Goal: Find specific page/section: Find specific page/section

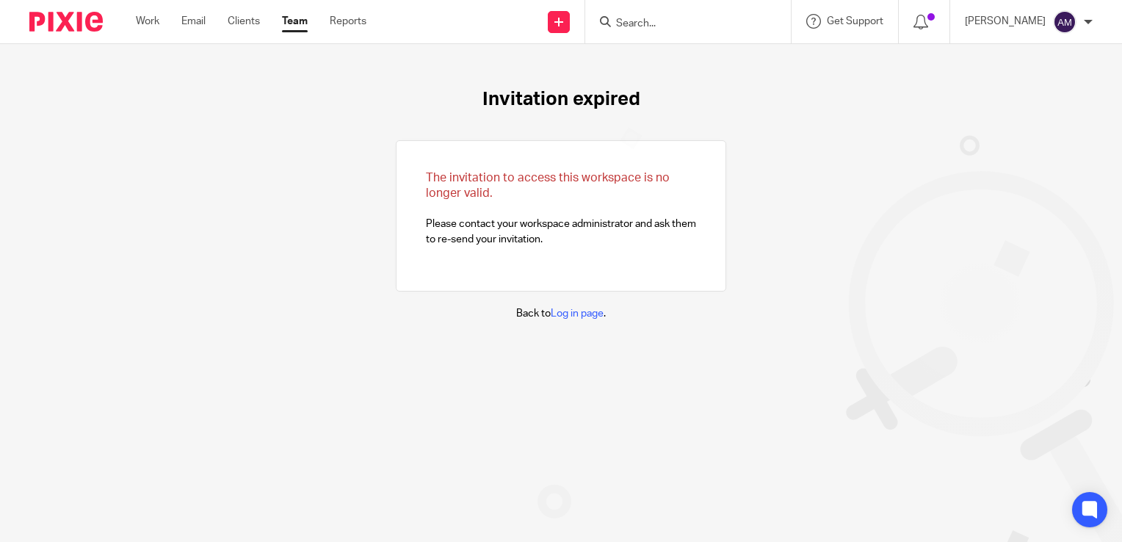
drag, startPoint x: 683, startPoint y: 5, endPoint x: 674, endPoint y: 24, distance: 20.7
click at [683, 5] on div at bounding box center [688, 21] width 206 height 43
click at [682, 24] on input "Search" at bounding box center [681, 24] width 132 height 13
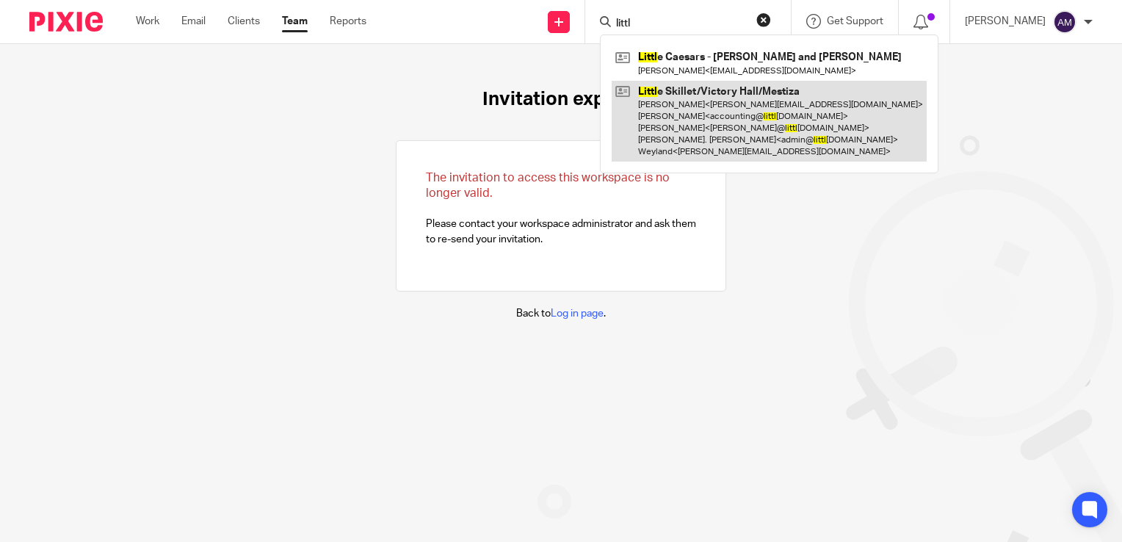
type input "littl"
click at [732, 129] on link at bounding box center [769, 122] width 315 height 82
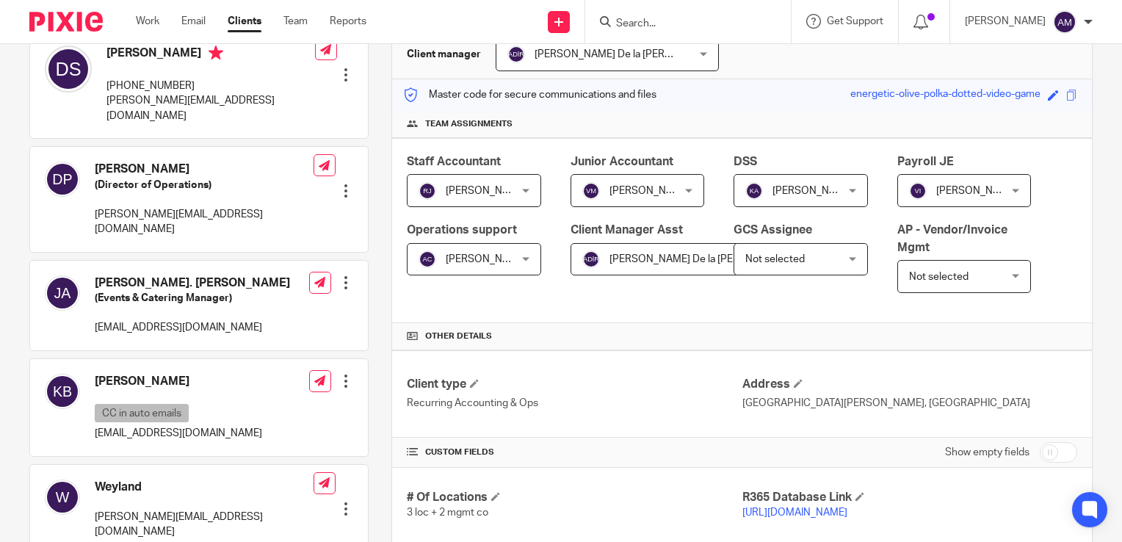
scroll to position [294, 0]
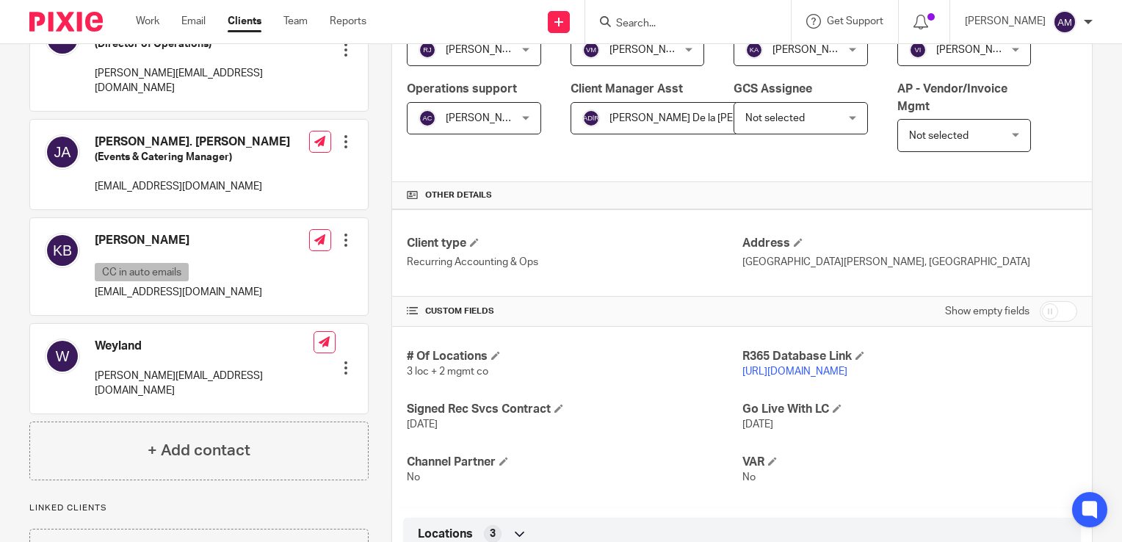
click at [783, 375] on link "[URL][DOMAIN_NAME]" at bounding box center [795, 372] width 105 height 10
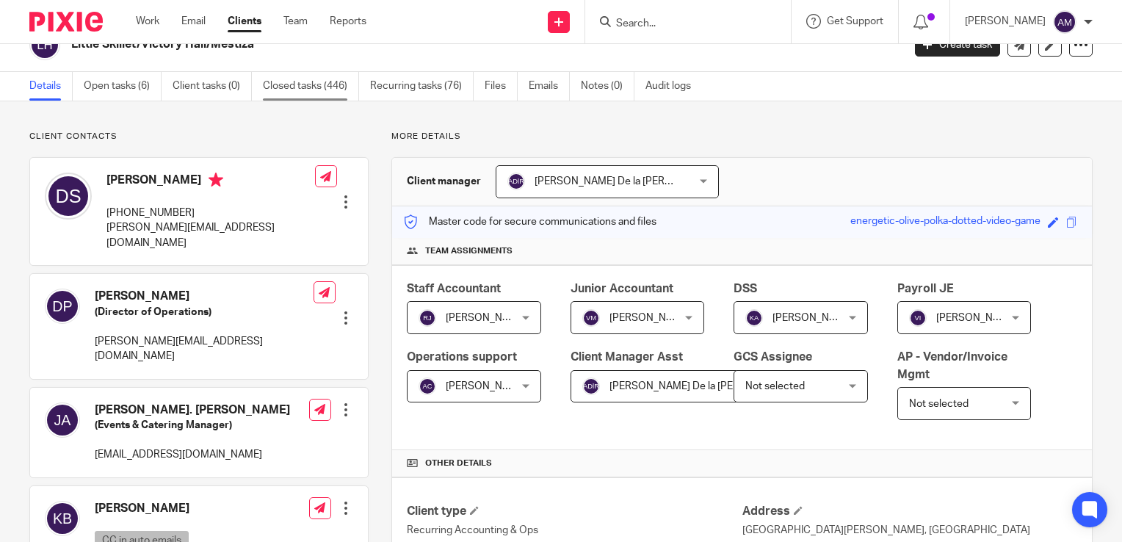
scroll to position [0, 0]
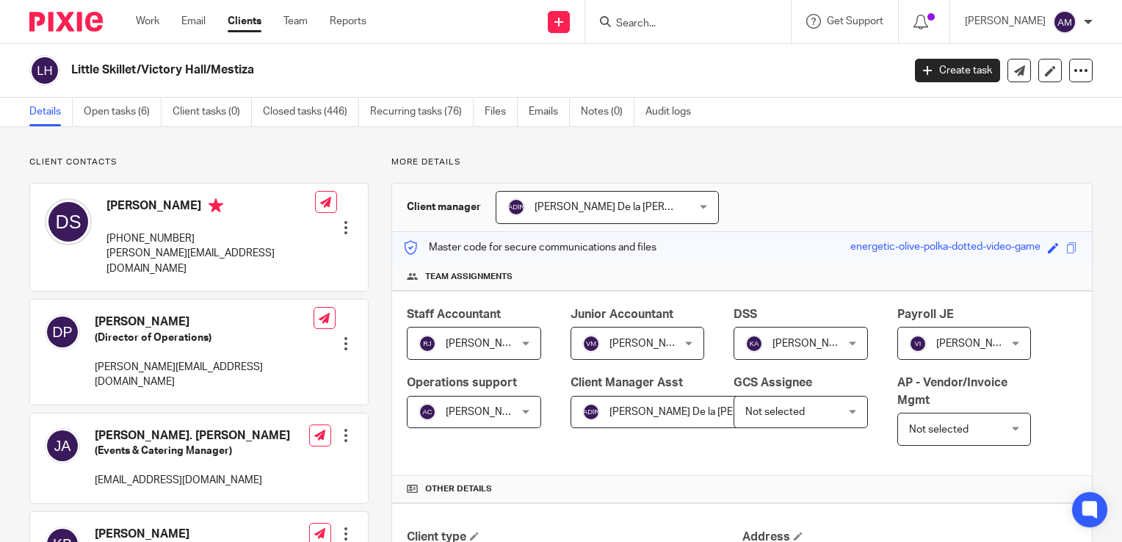
drag, startPoint x: 256, startPoint y: 68, endPoint x: 71, endPoint y: 79, distance: 186.2
click at [71, 79] on div "Little Skillet/Victory Hall/Mestiza" at bounding box center [461, 70] width 864 height 31
copy h2 "Little Skillet/Victory Hall/Mestiza"
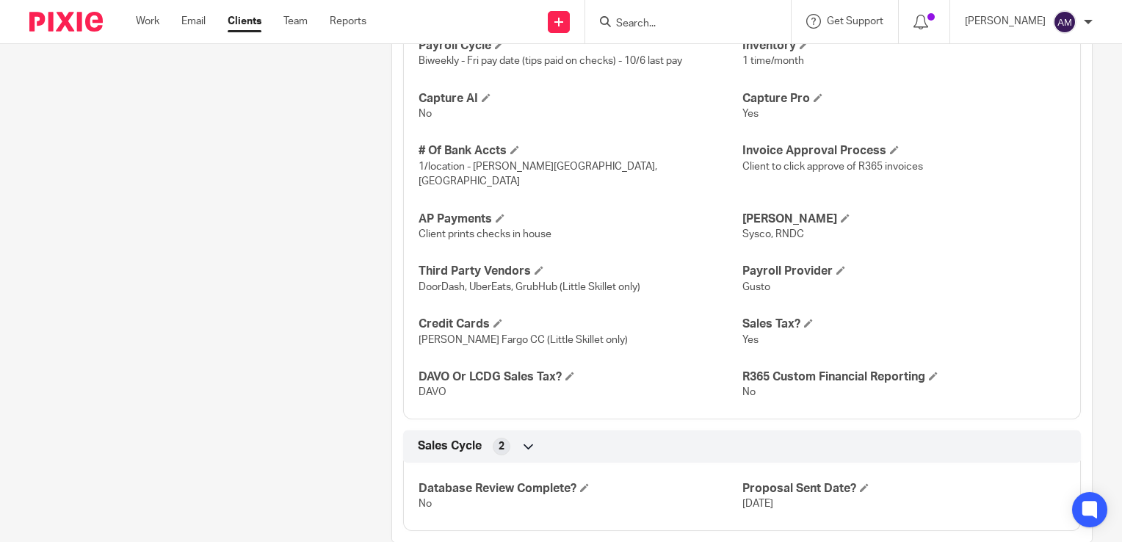
scroll to position [1497, 0]
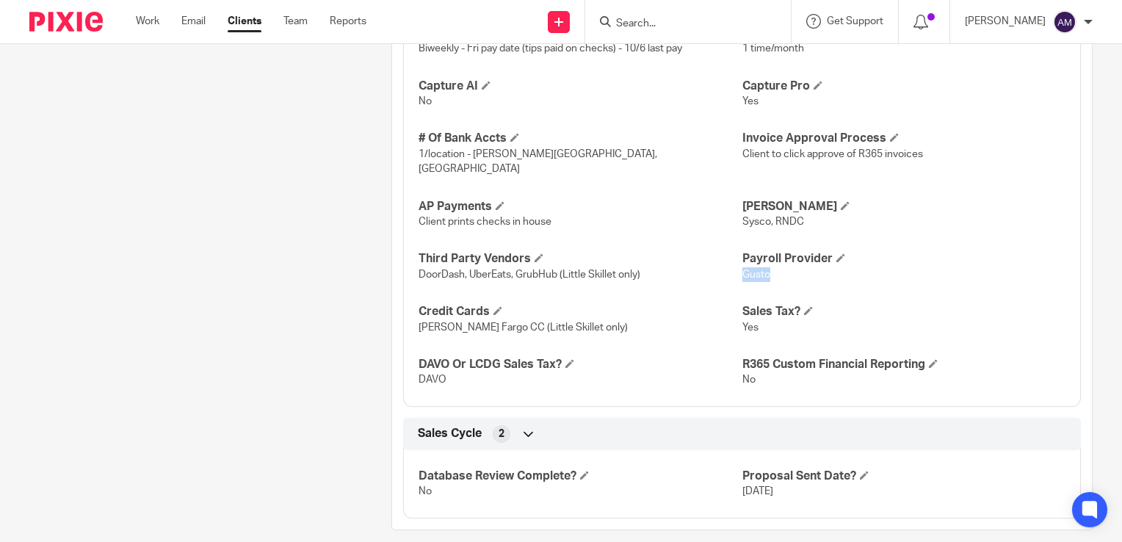
drag, startPoint x: 736, startPoint y: 257, endPoint x: 766, endPoint y: 257, distance: 30.1
click at [766, 267] on p "Gusto" at bounding box center [904, 274] width 323 height 15
copy span "Gusto"
click at [705, 21] on input "Search" at bounding box center [681, 24] width 132 height 13
type input "o"
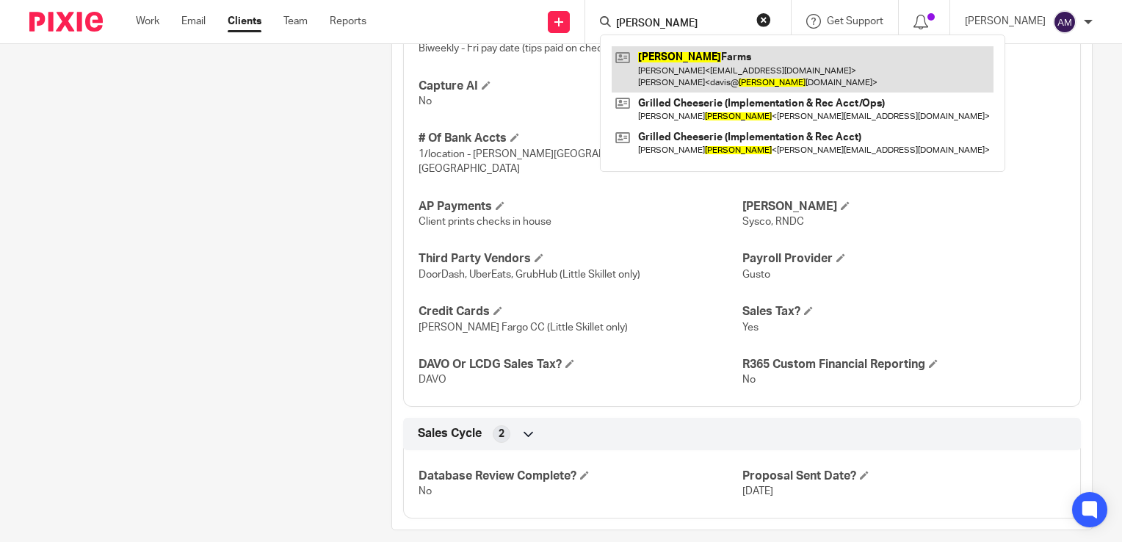
type input "[PERSON_NAME]"
click at [714, 83] on link at bounding box center [803, 69] width 382 height 46
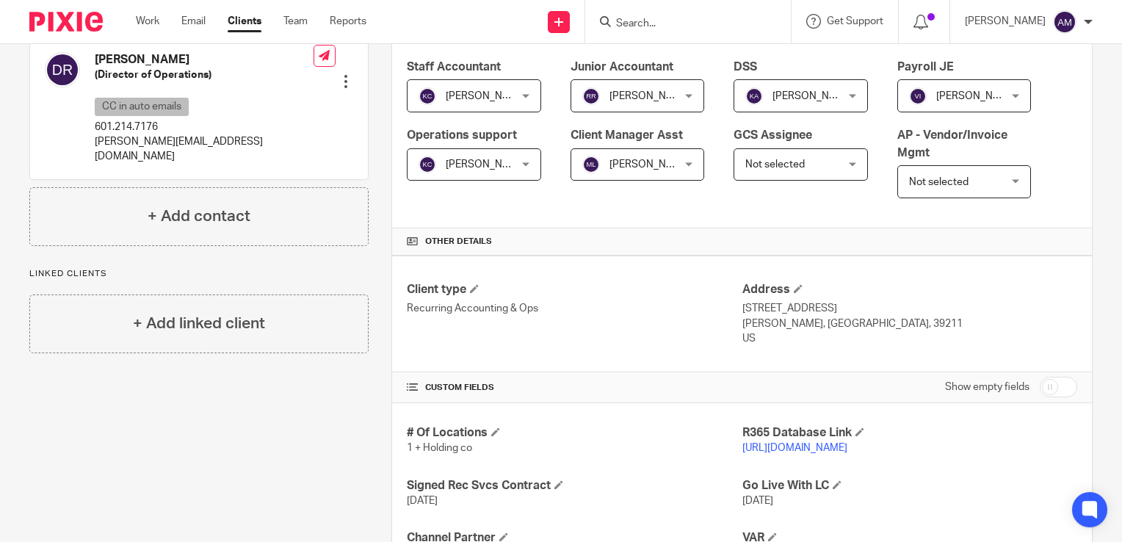
scroll to position [441, 0]
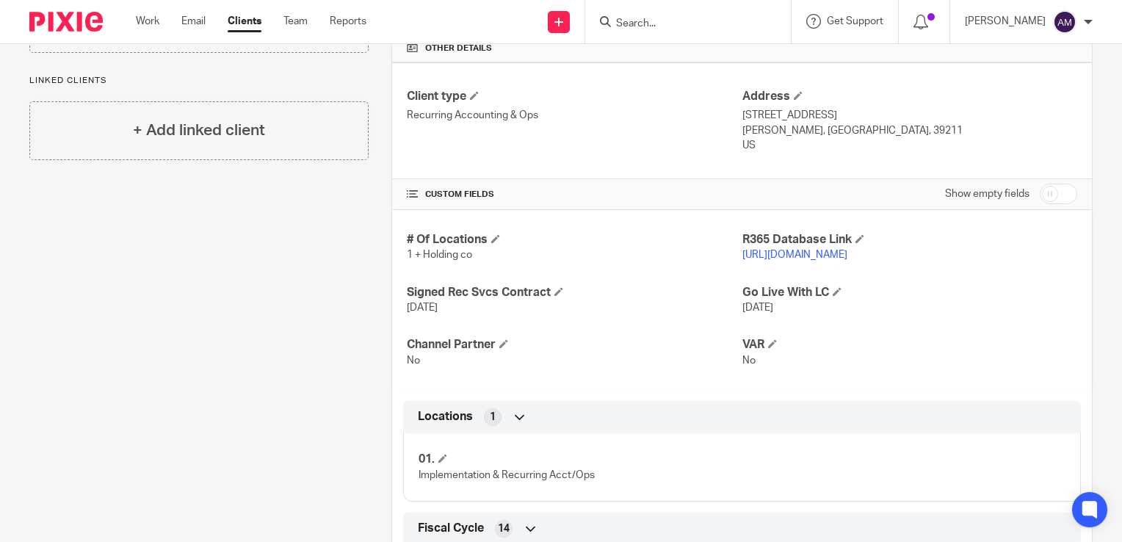
click at [772, 253] on link "https://loganfarmsjackson.restaurant365.com" at bounding box center [795, 255] width 105 height 10
